Goal: Navigation & Orientation: Find specific page/section

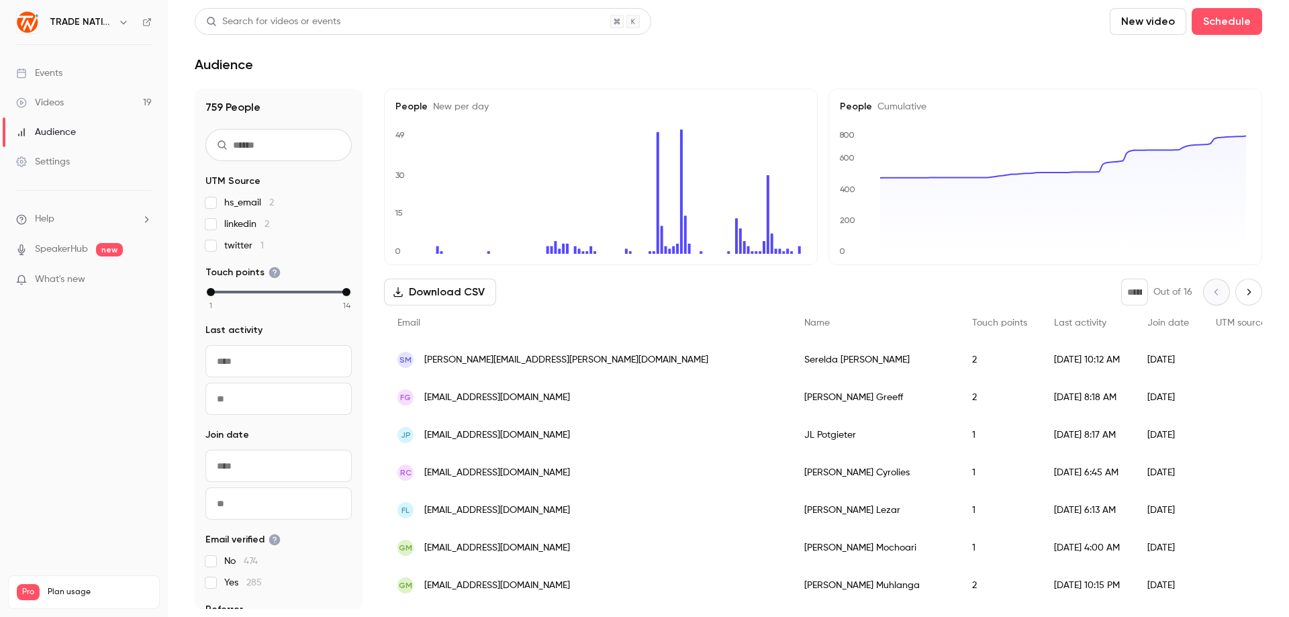
click at [58, 101] on div "Videos" at bounding box center [40, 102] width 48 height 13
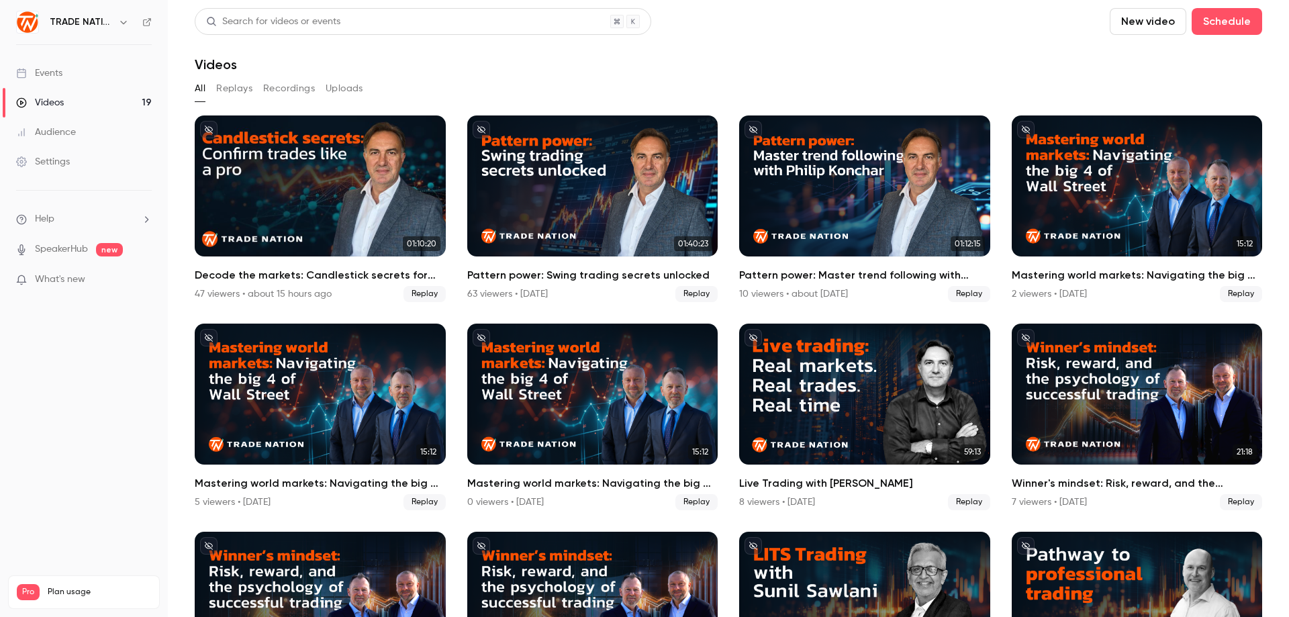
click at [59, 105] on div "Videos" at bounding box center [40, 102] width 48 height 13
